Goal: Task Accomplishment & Management: Manage account settings

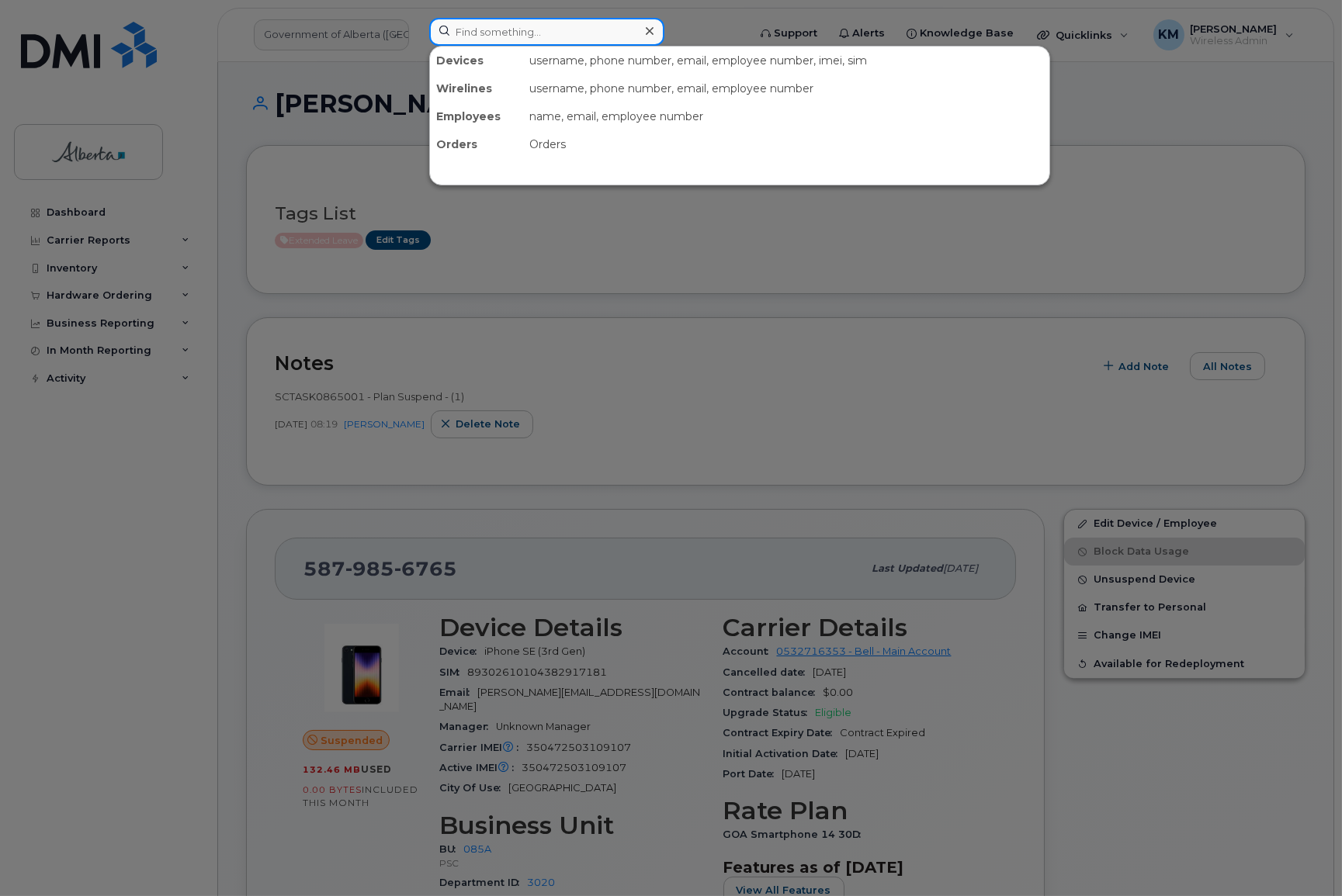
click at [497, 32] on input at bounding box center [547, 31] width 235 height 28
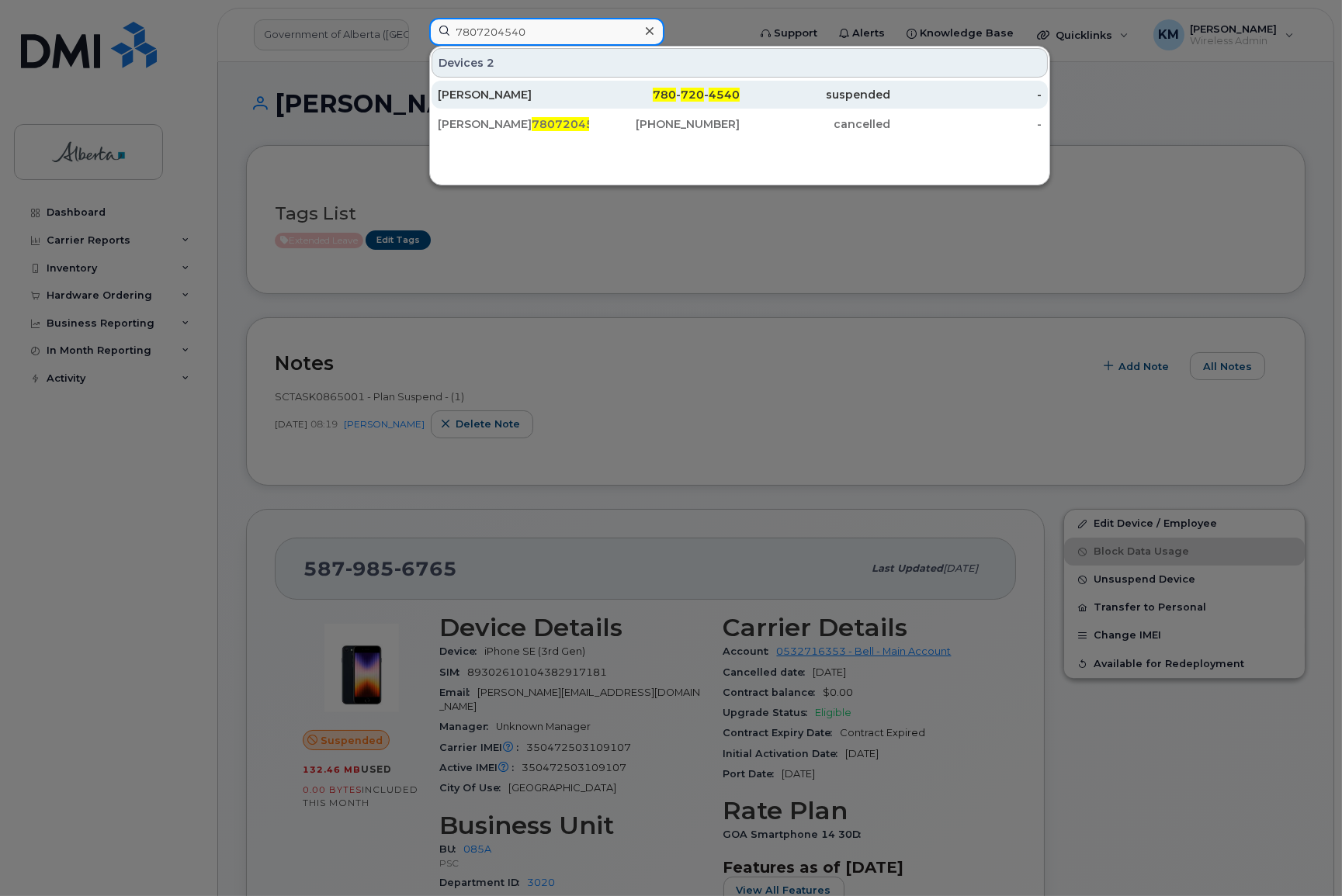
type input "7807204540"
click at [608, 92] on div "780 - 720 - 4540" at bounding box center [665, 95] width 152 height 16
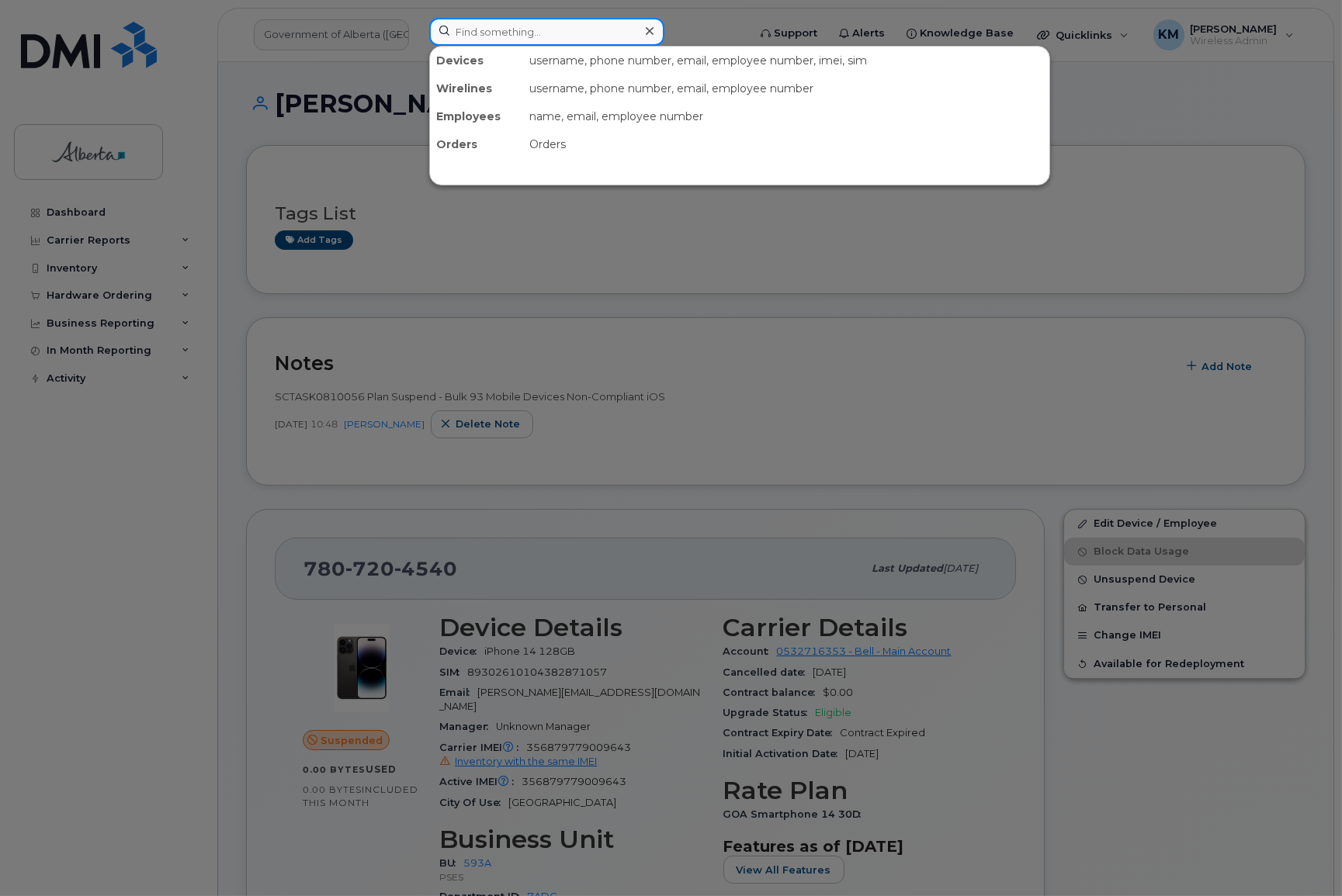
click at [549, 27] on input at bounding box center [547, 31] width 235 height 28
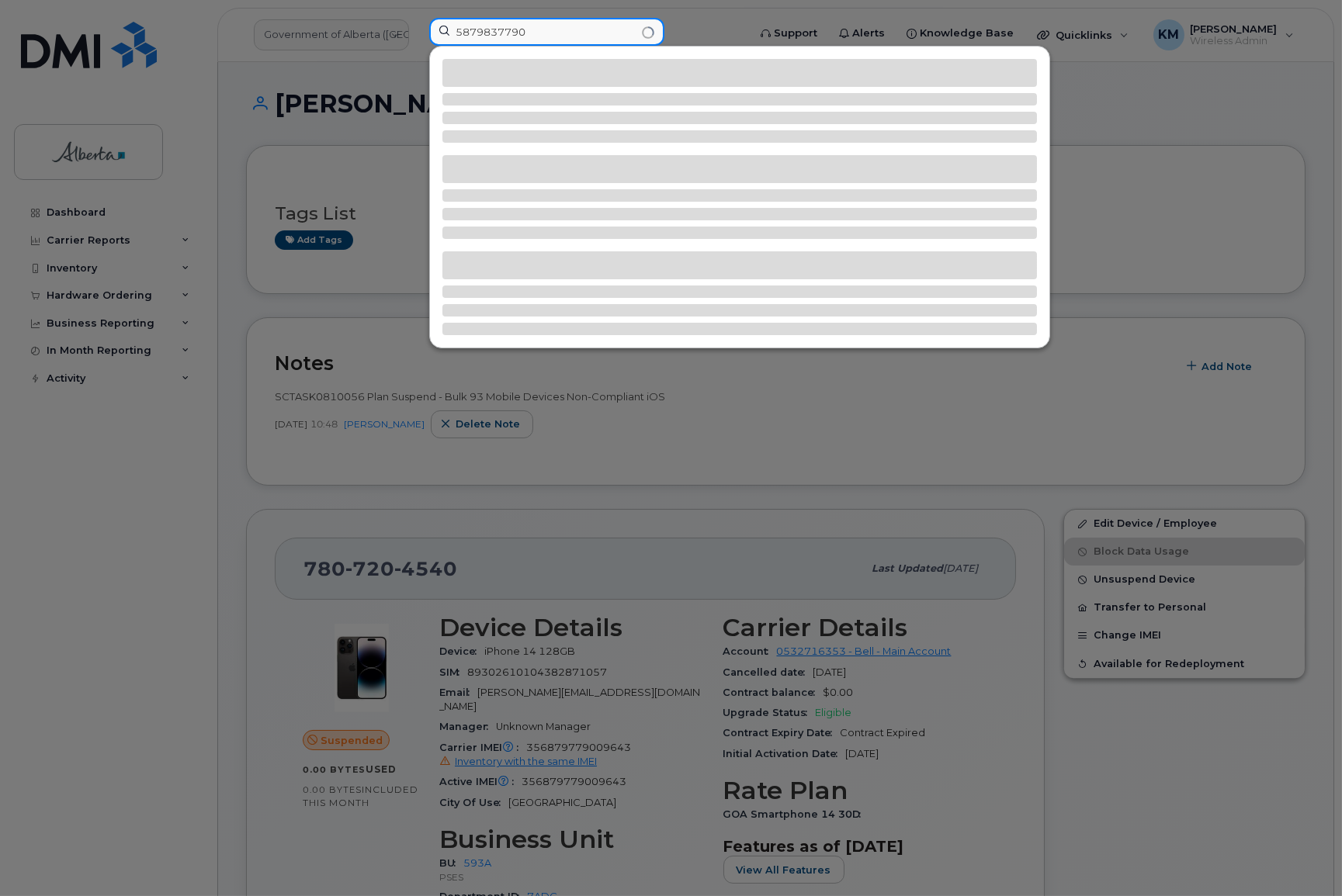
type input "5879837790"
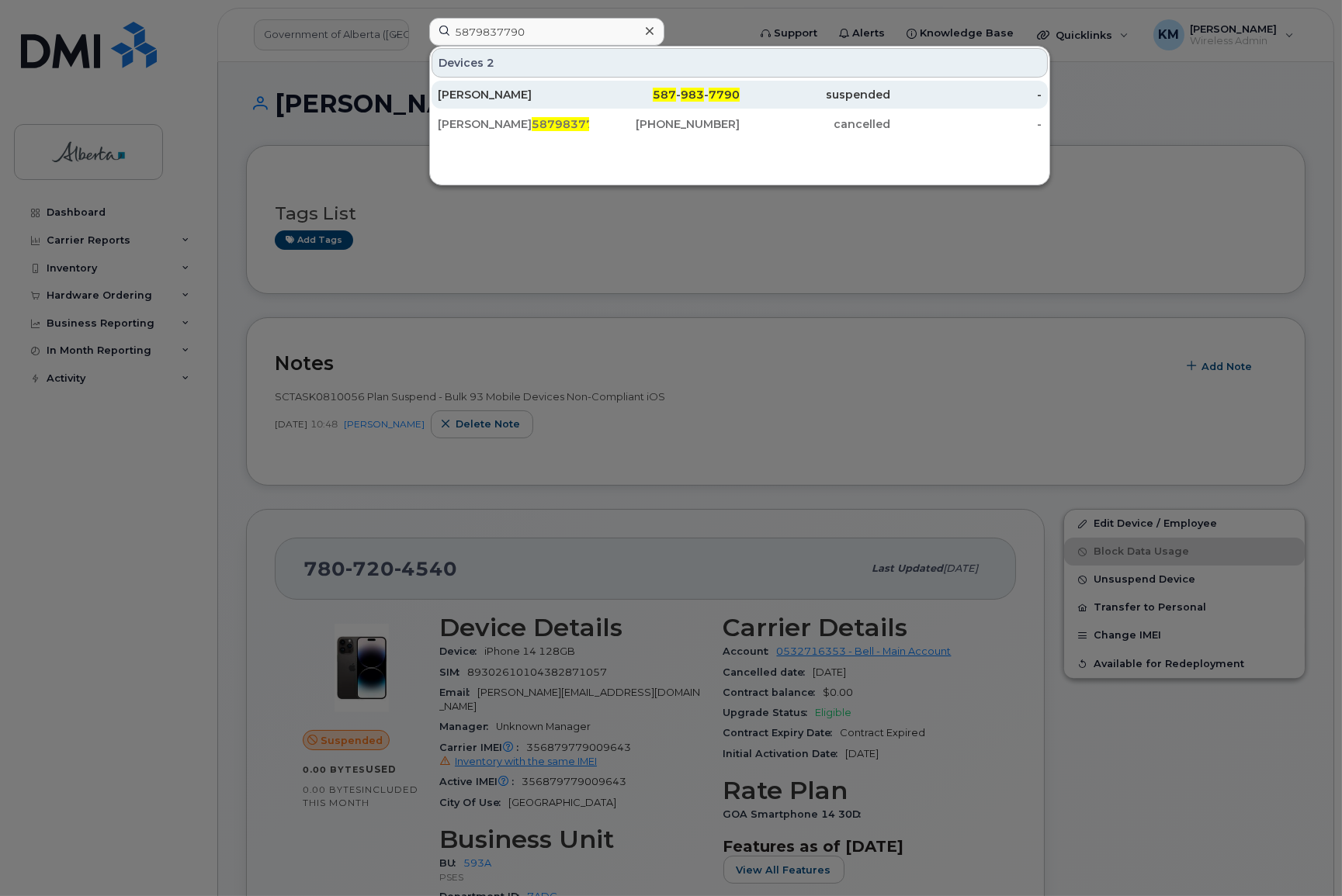
click at [527, 91] on div "Terri Curtis" at bounding box center [513, 95] width 152 height 16
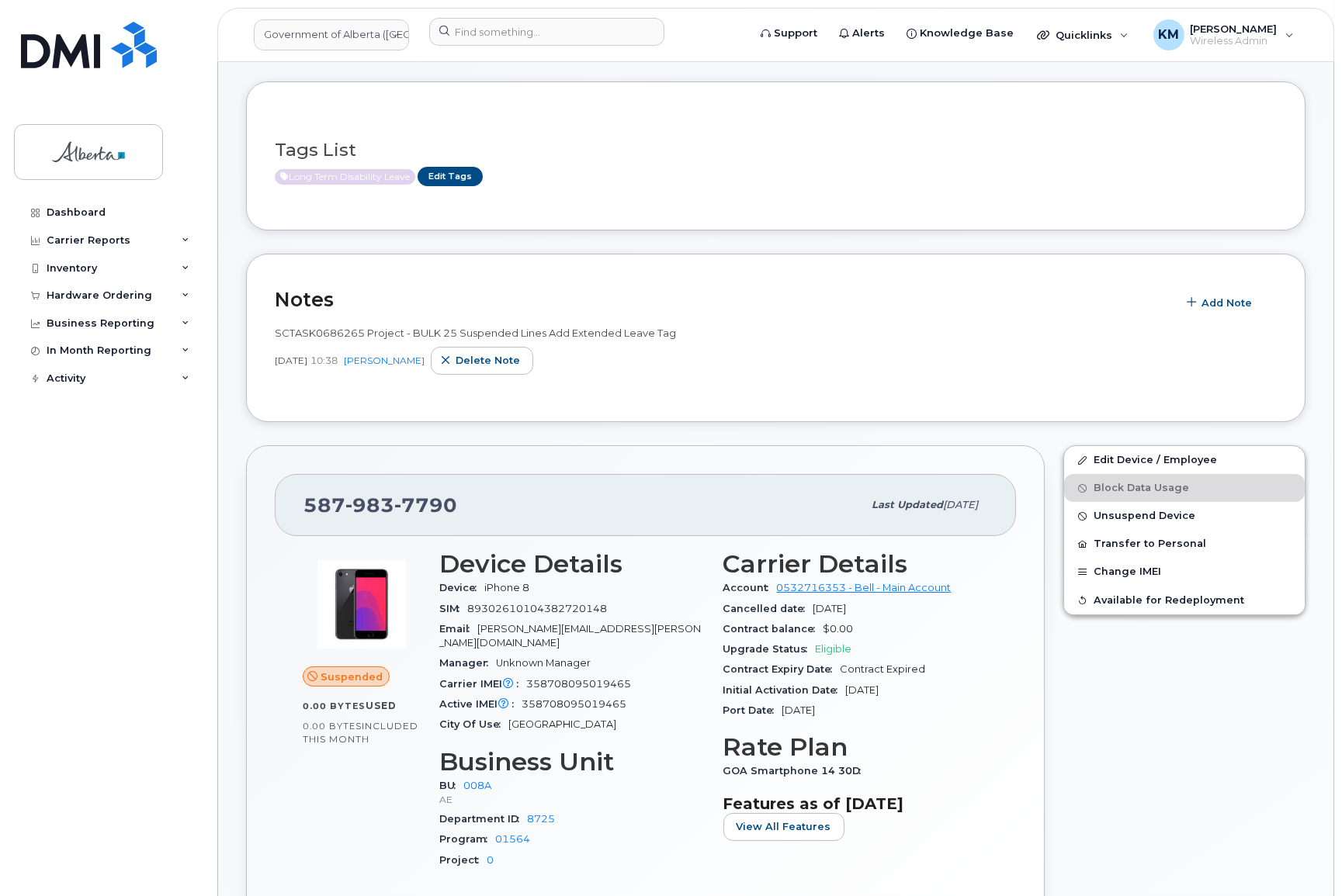
scroll to position [70, 0]
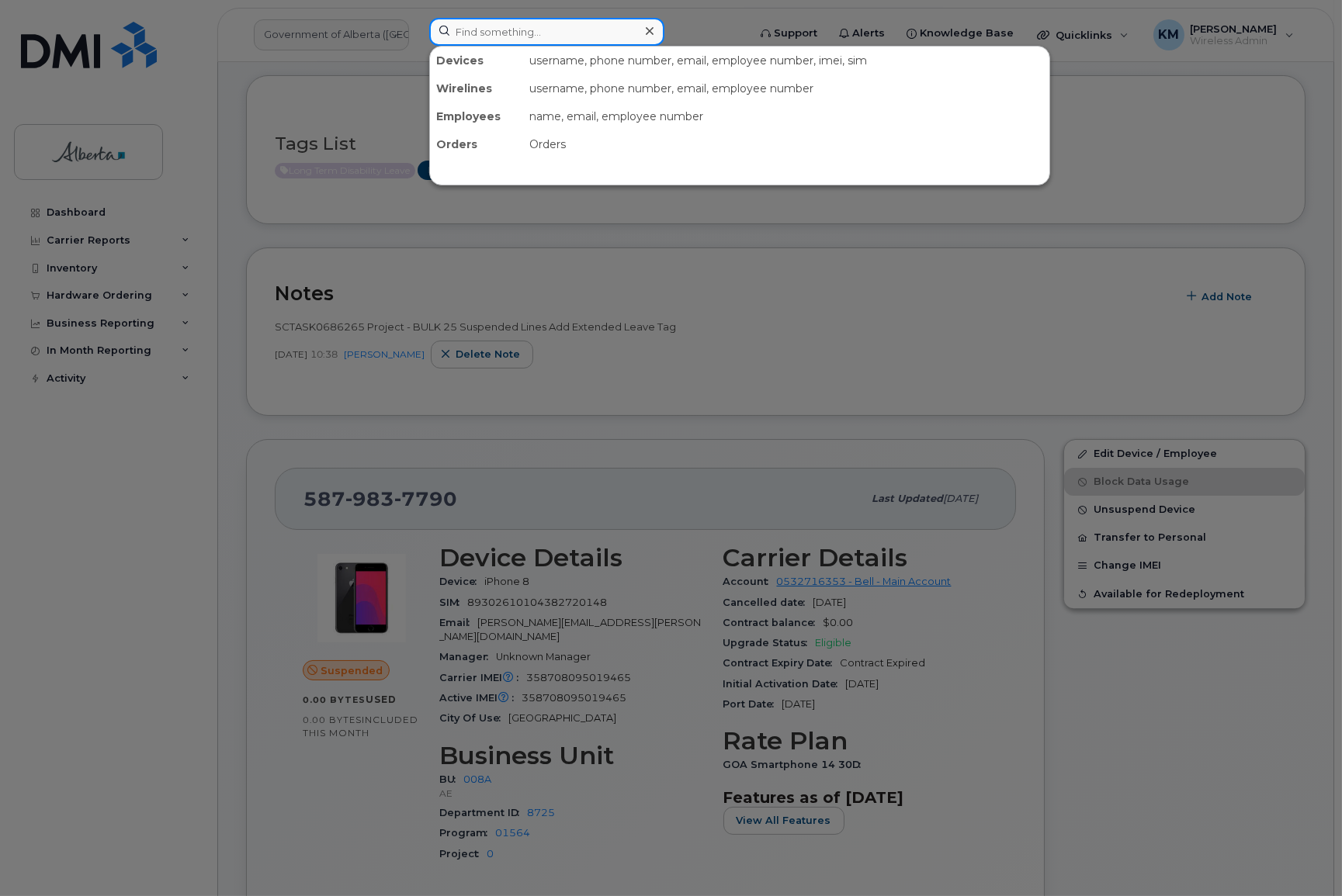
click at [522, 35] on input at bounding box center [547, 31] width 235 height 28
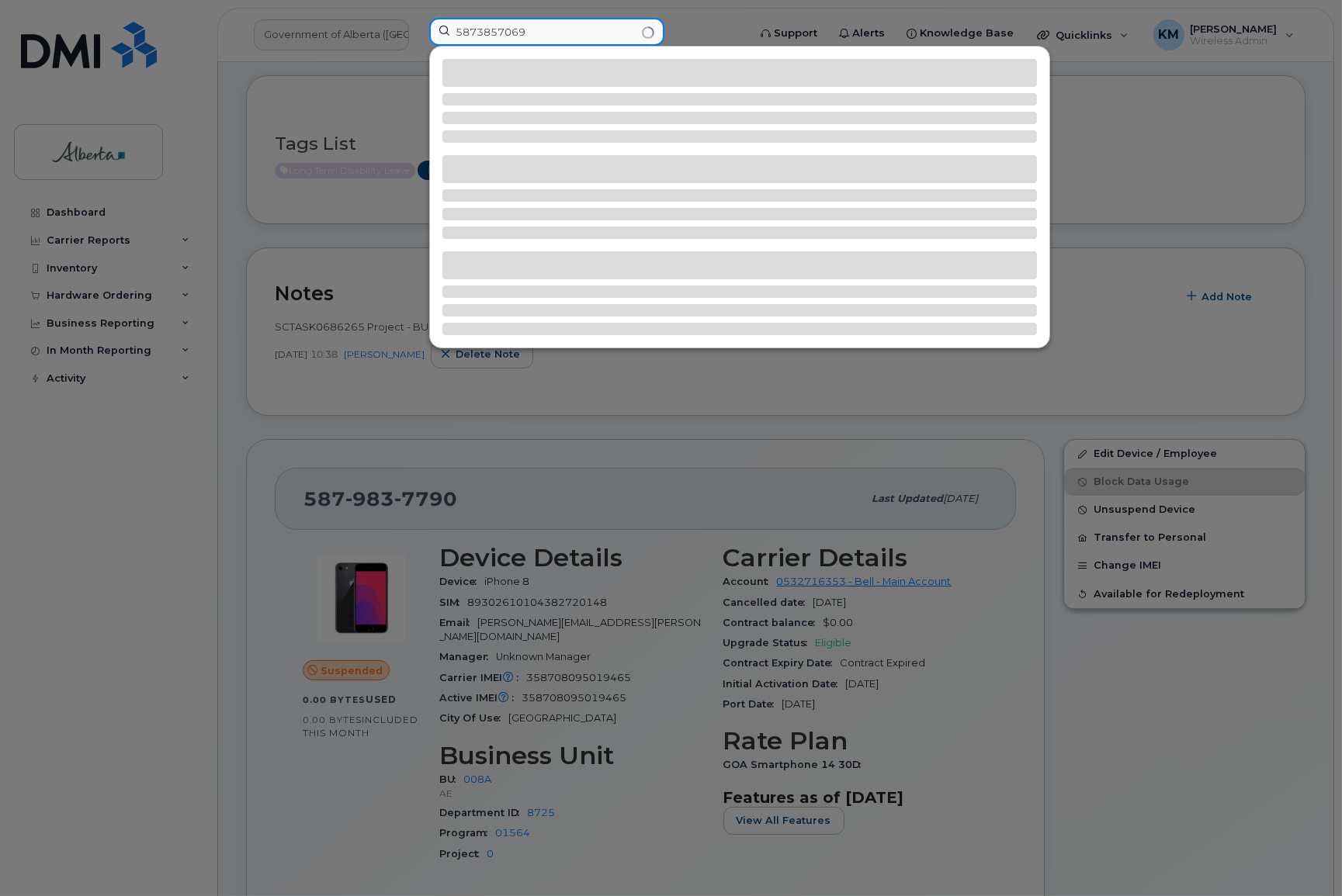
type input "5873857069"
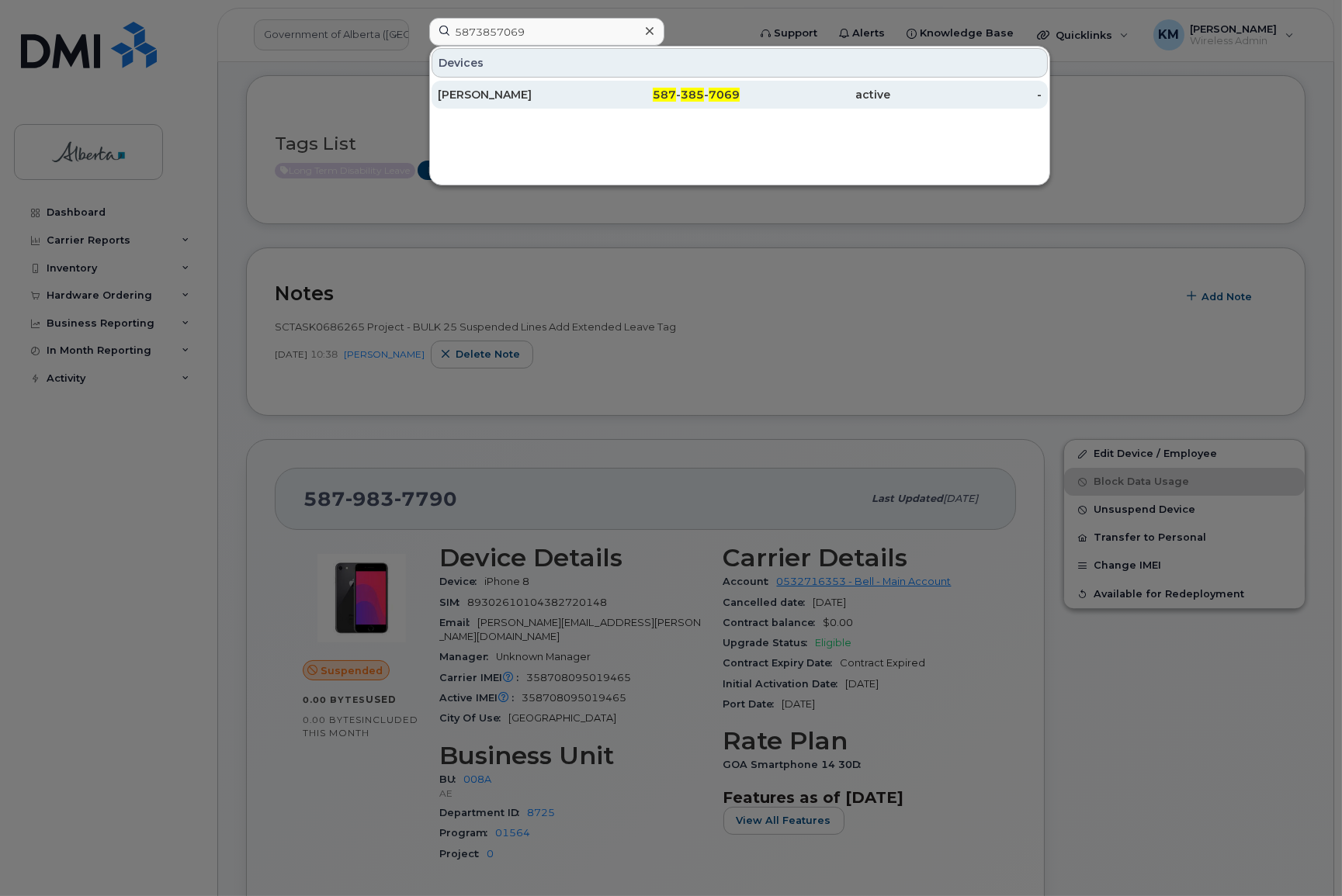
click at [542, 93] on div "David Peace" at bounding box center [513, 95] width 152 height 16
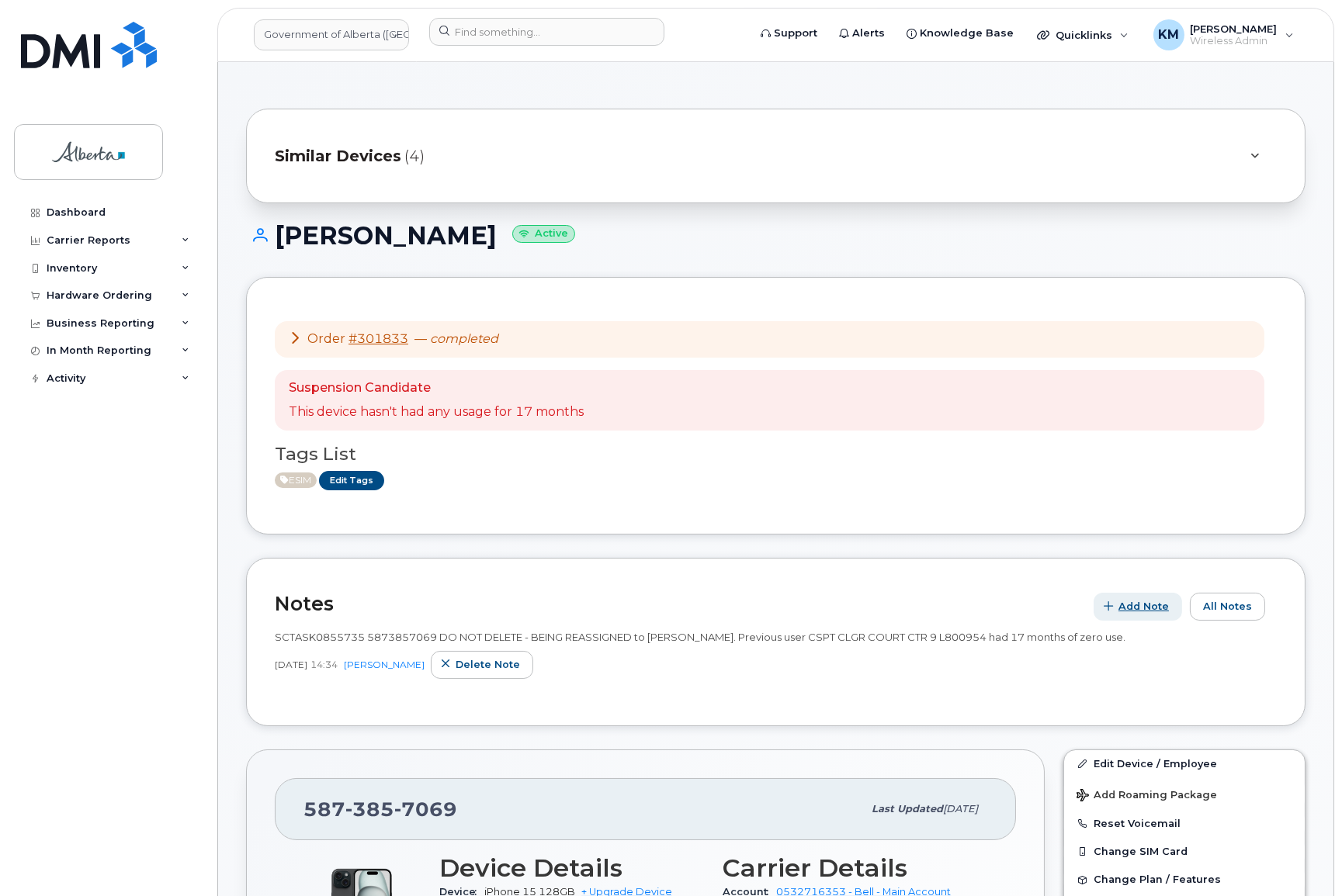
click at [1154, 601] on span "Add Note" at bounding box center [1143, 607] width 51 height 15
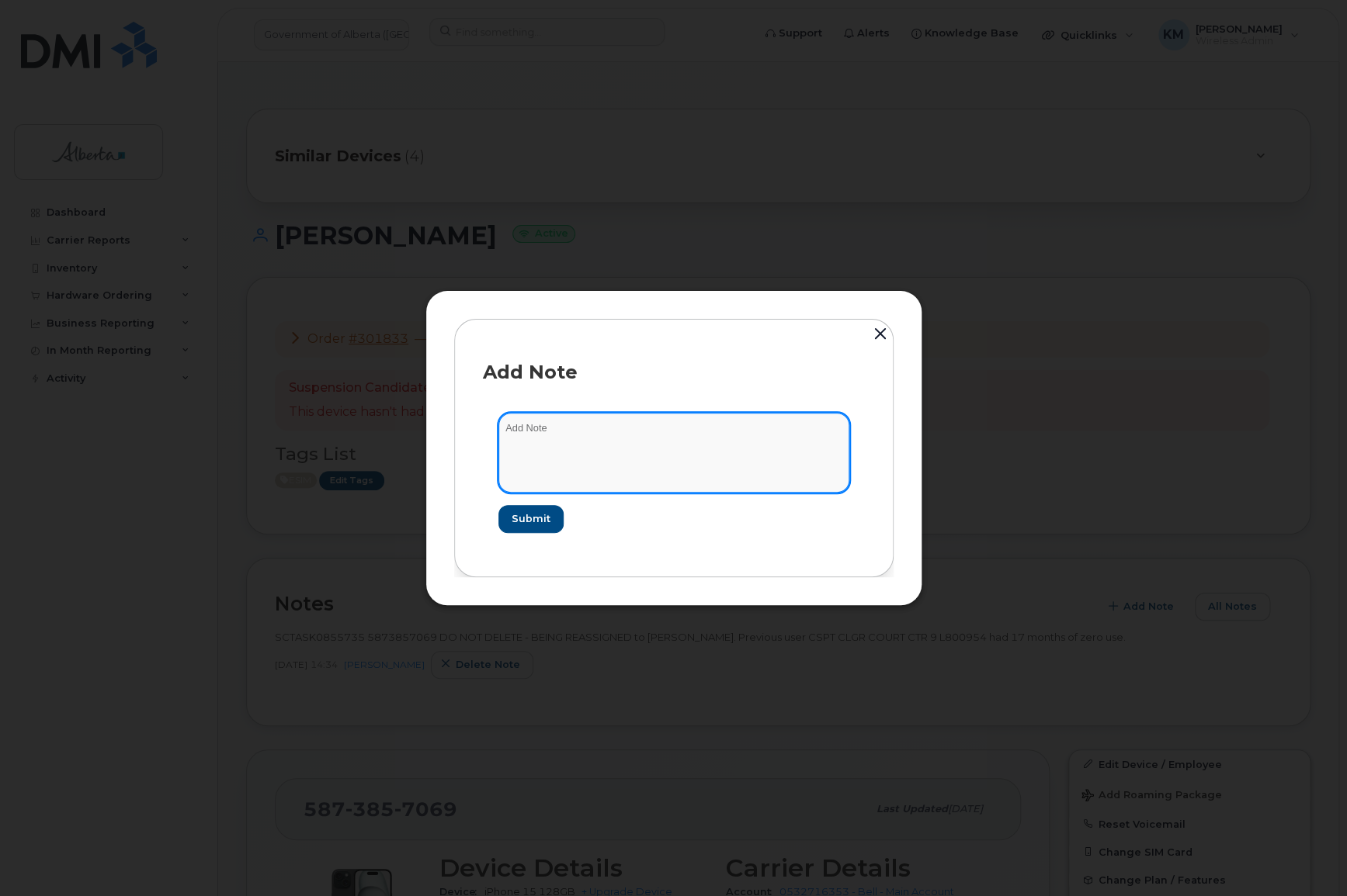
click at [605, 423] on textarea at bounding box center [674, 452] width 351 height 79
click at [585, 427] on textarea "SCTASK0864813" at bounding box center [674, 452] width 351 height 79
click at [666, 431] on textarea "SCTASK0864813 -" at bounding box center [674, 452] width 351 height 79
paste textarea "Device Plan Reassign - (1)"
type textarea "SCTASK0864813 - Device Plan Reassign - (1)"
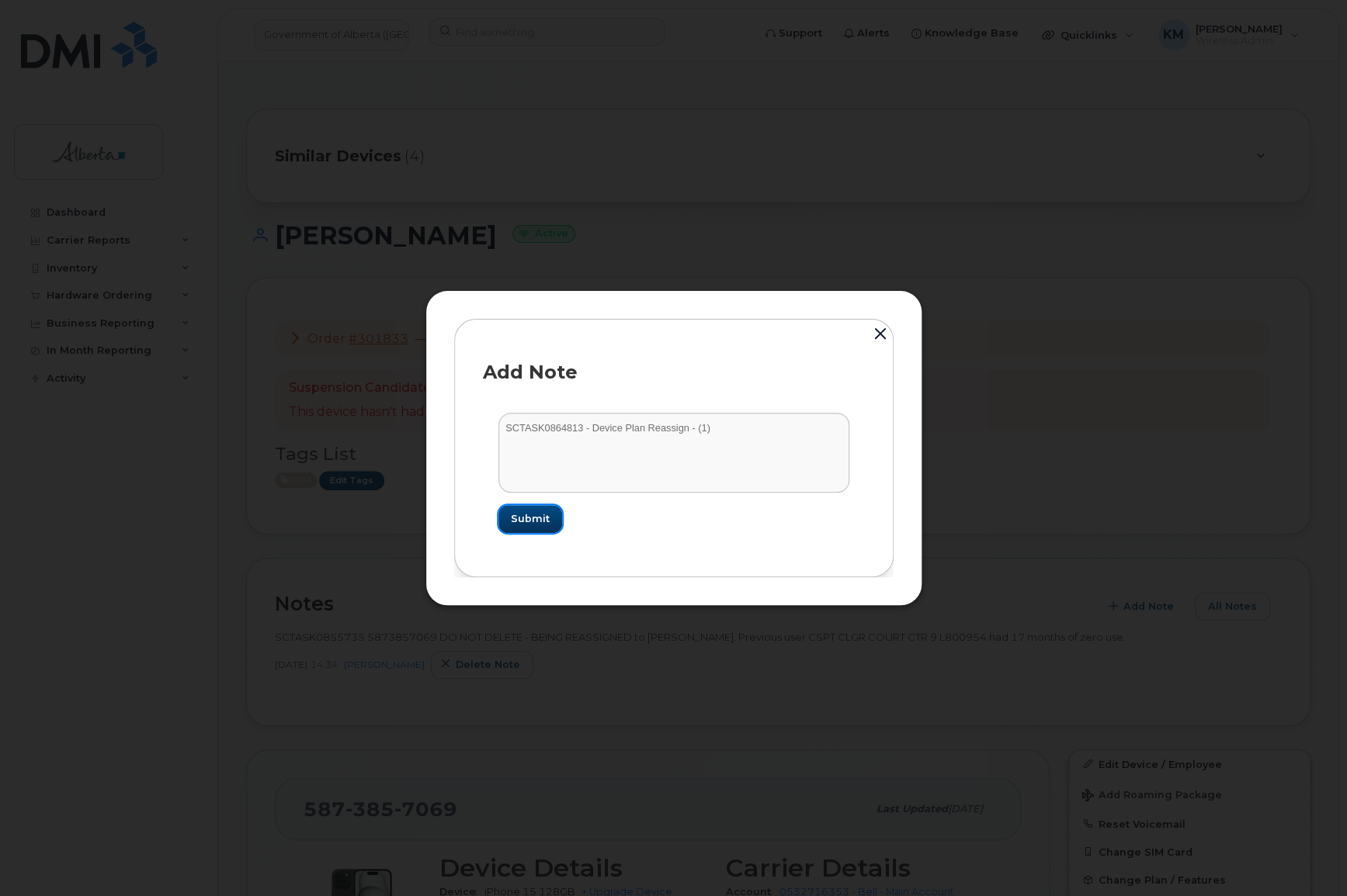
click at [528, 520] on span "Submit" at bounding box center [531, 518] width 39 height 15
